Goal: Task Accomplishment & Management: Manage account settings

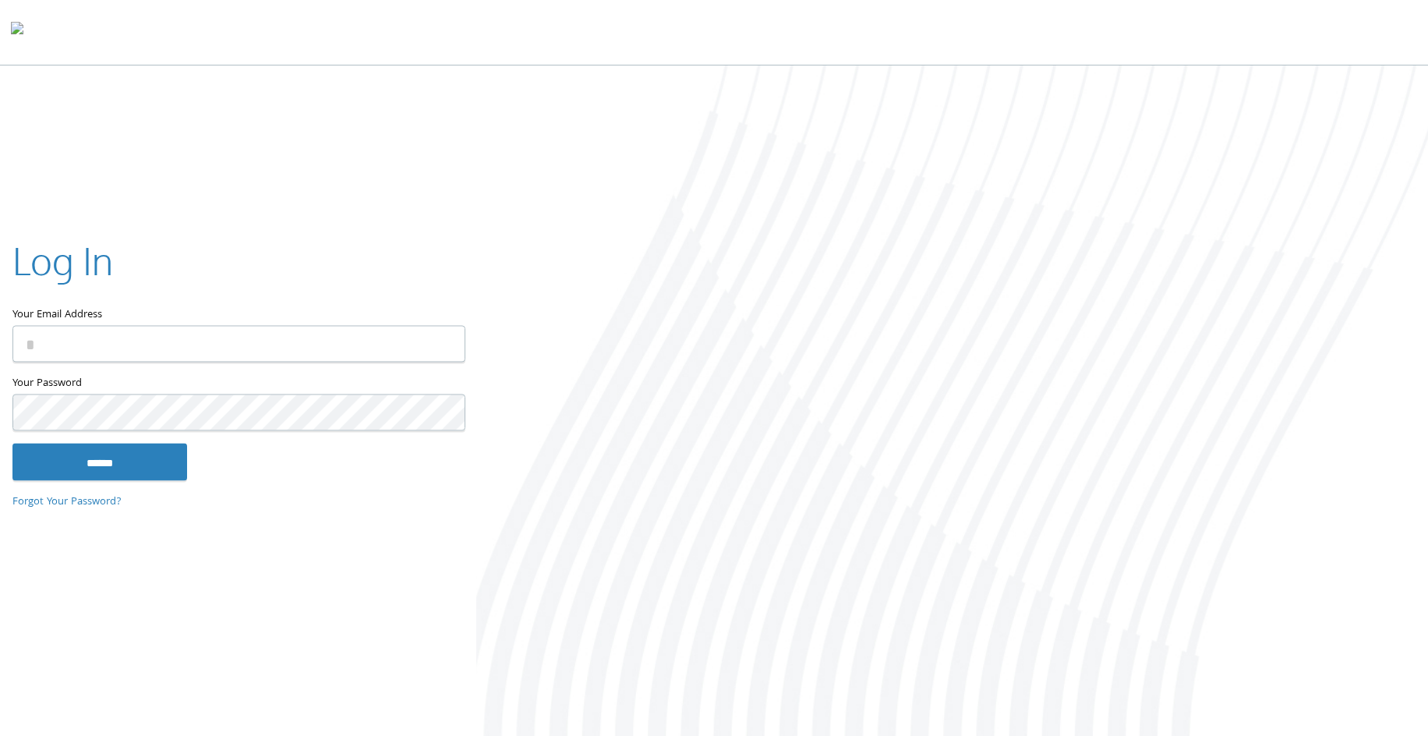
click at [200, 343] on input "Your Email Address" at bounding box center [238, 344] width 453 height 37
type input "**********"
click at [12, 444] on input "******" at bounding box center [99, 462] width 175 height 37
